Goal: Navigation & Orientation: Find specific page/section

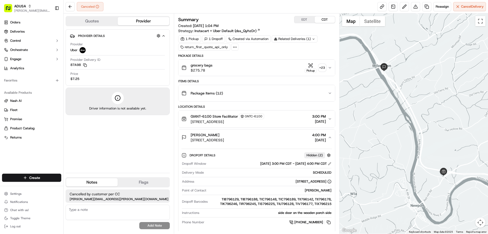
click at [331, 68] on icon "button" at bounding box center [330, 68] width 4 height 4
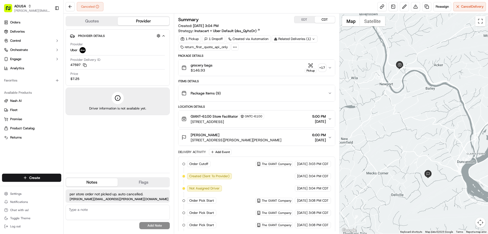
click at [331, 67] on icon "button" at bounding box center [330, 67] width 2 height 1
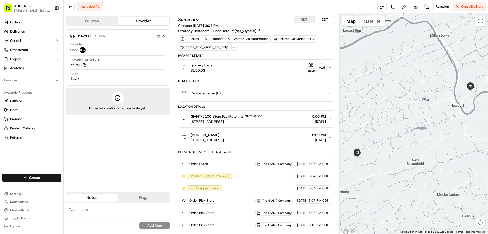
scroll to position [38, 0]
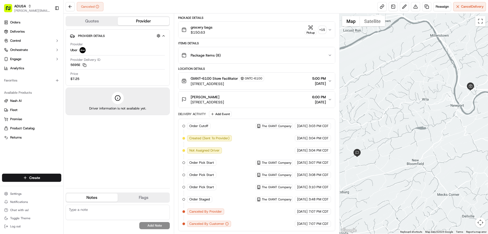
click at [330, 29] on icon "button" at bounding box center [330, 30] width 4 height 4
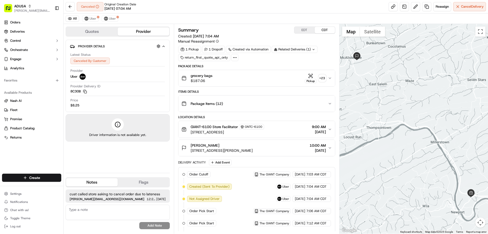
click at [330, 78] on icon "button" at bounding box center [330, 78] width 4 height 4
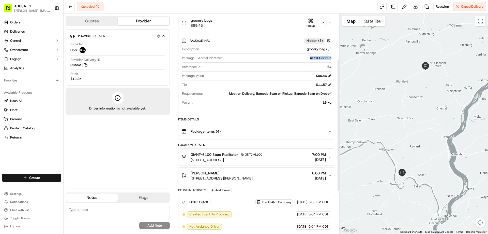
scroll to position [43, 0]
